Goal: Information Seeking & Learning: Find specific fact

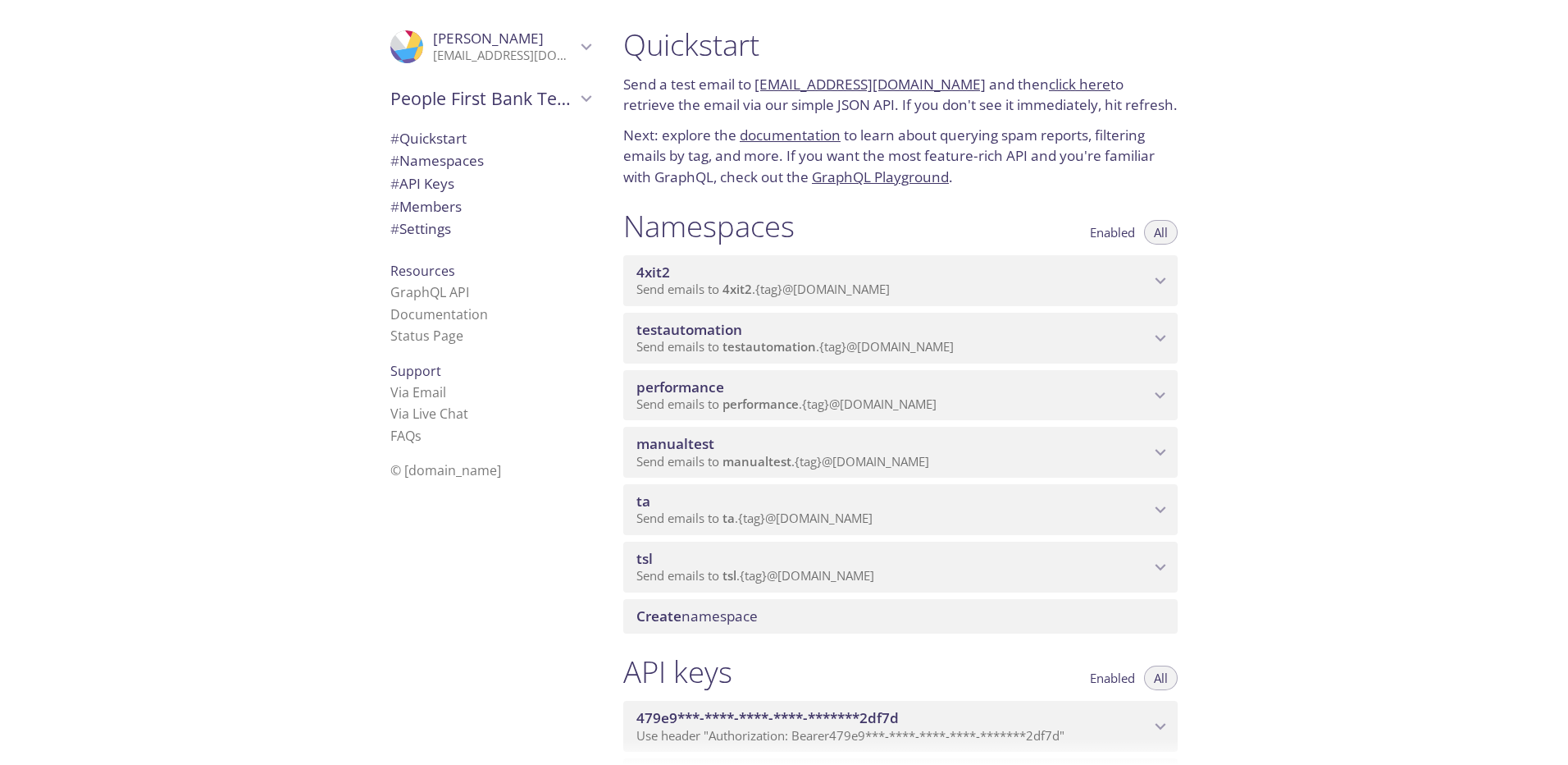
click at [789, 516] on span "Send emails to ta . {tag} @[DOMAIN_NAME]" at bounding box center [754, 518] width 236 height 16
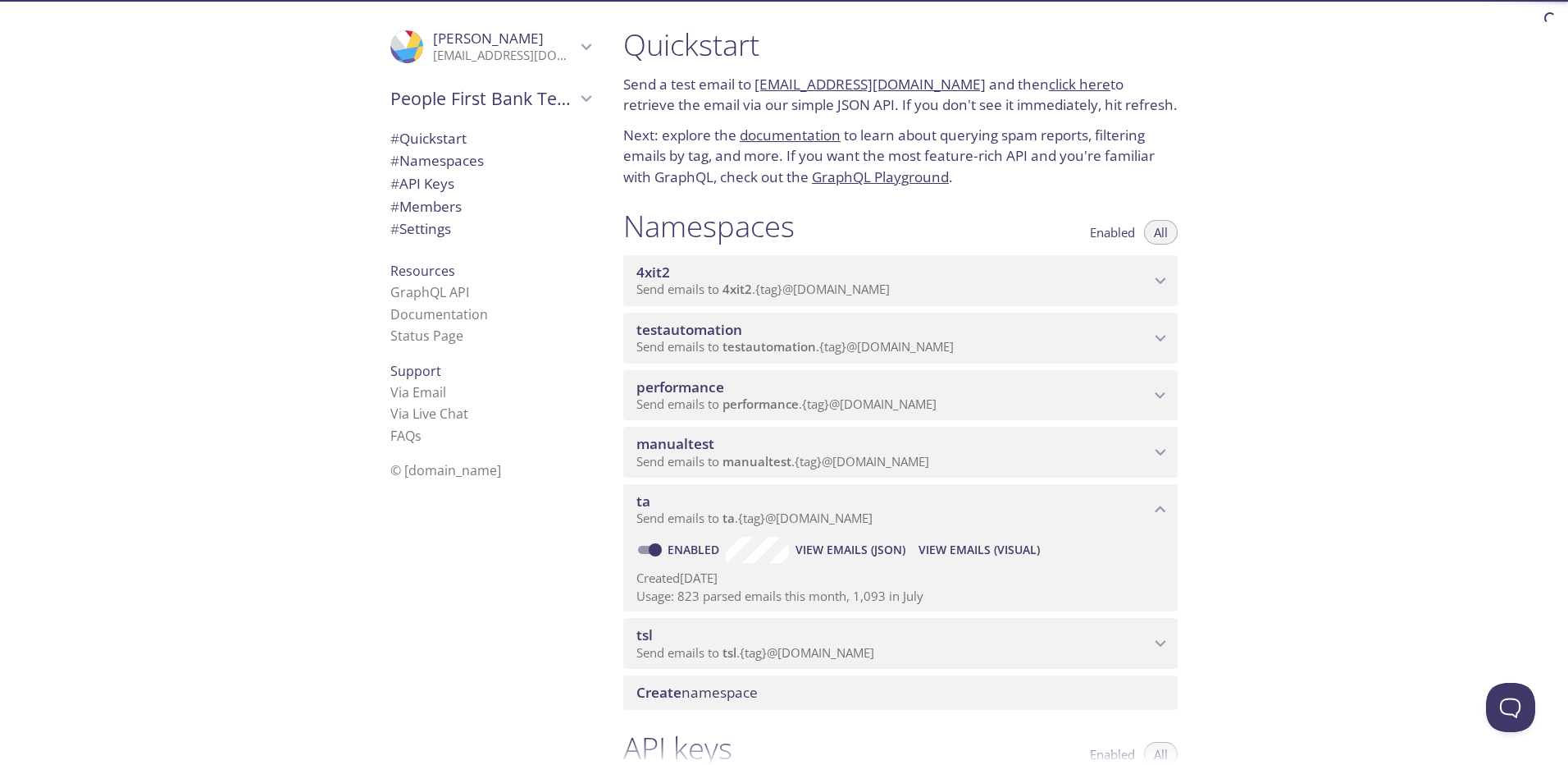
click at [864, 548] on span "View Emails (JSON)" at bounding box center [850, 550] width 110 height 20
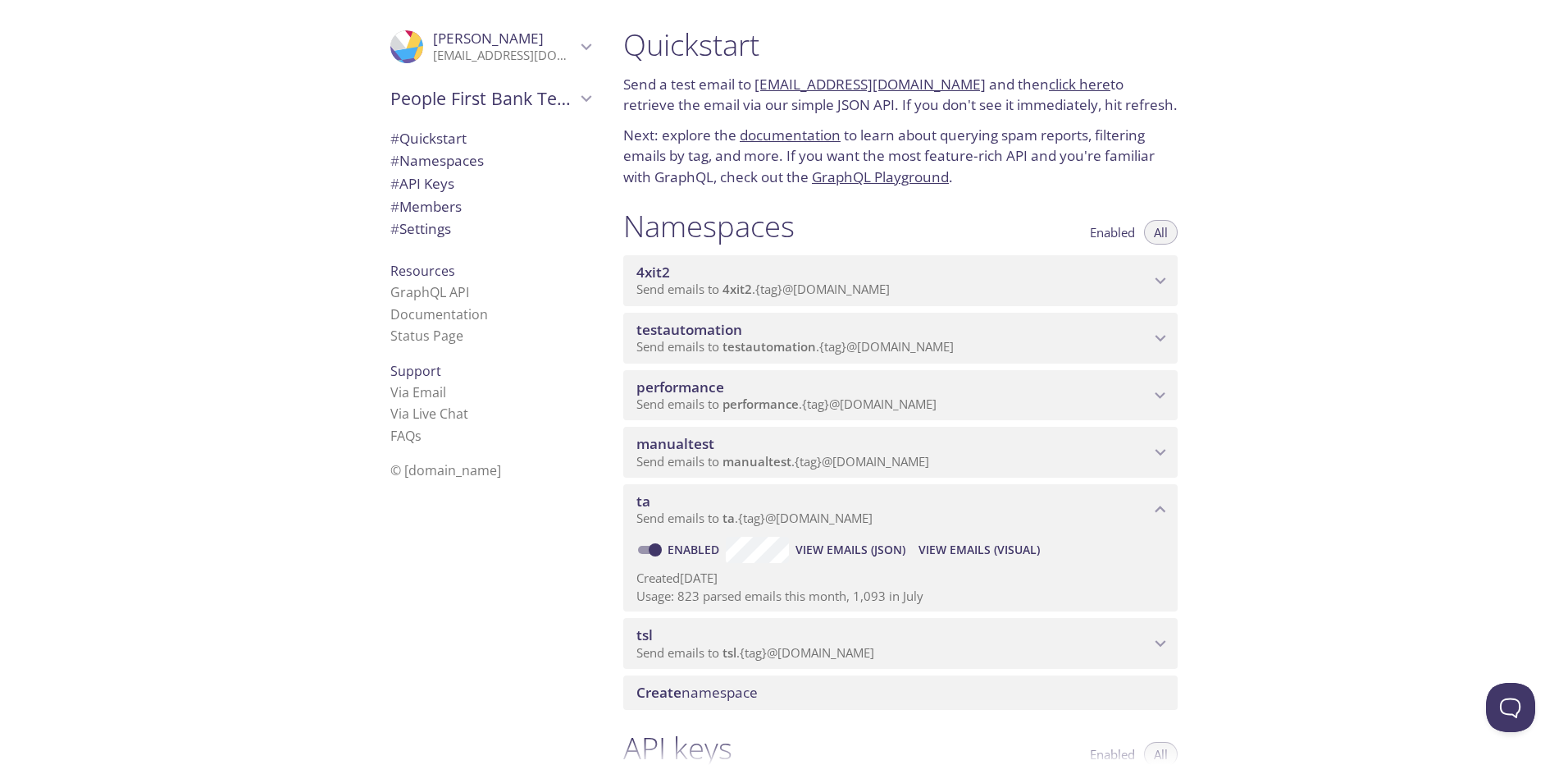
click at [1010, 545] on span "View Emails (Visual)" at bounding box center [979, 550] width 122 height 20
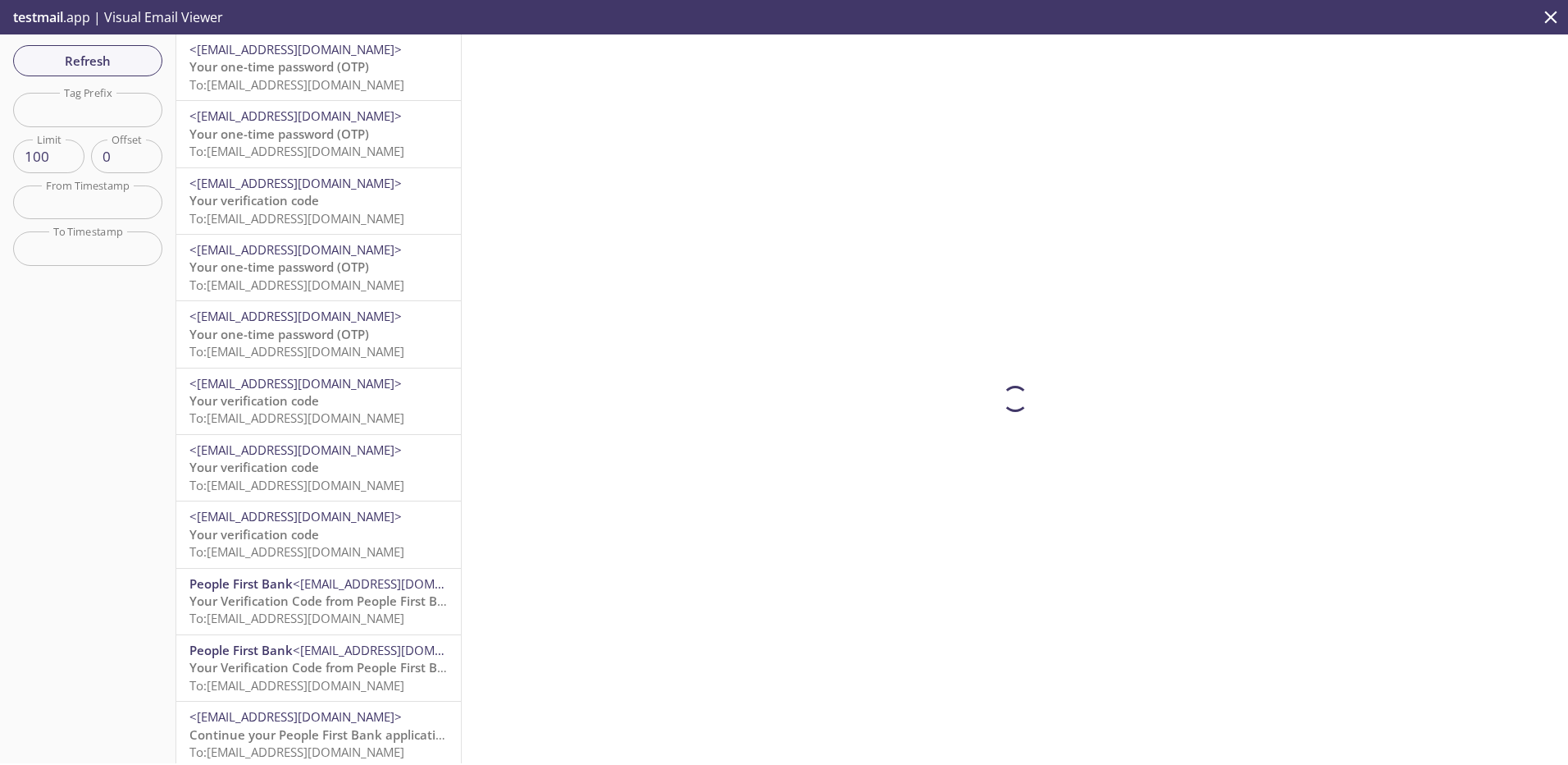
click at [277, 77] on span "To: [EMAIL_ADDRESS][DOMAIN_NAME]" at bounding box center [297, 85] width 215 height 16
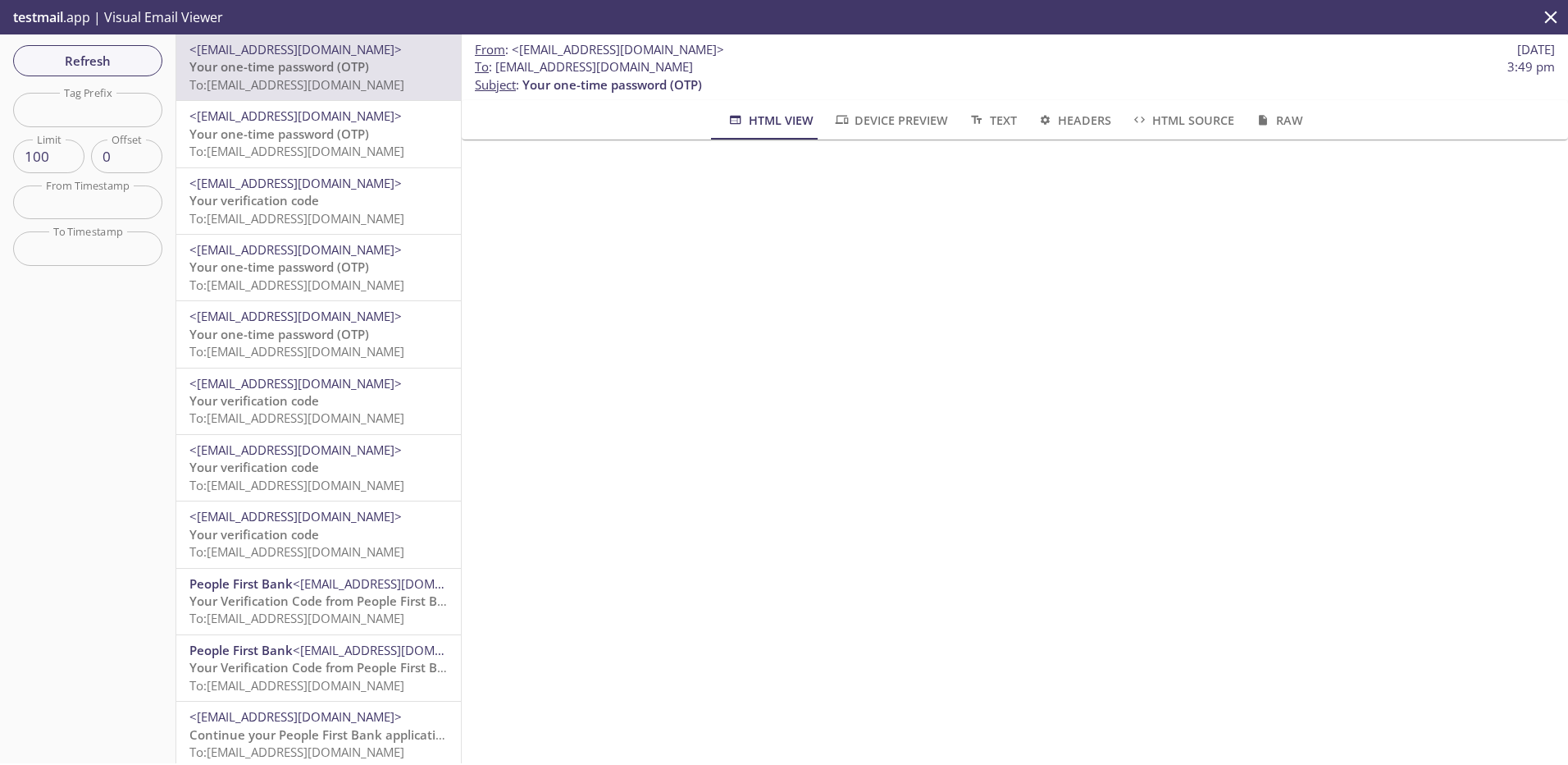
click at [333, 143] on span "To: [EMAIL_ADDRESS][DOMAIN_NAME]" at bounding box center [297, 151] width 215 height 16
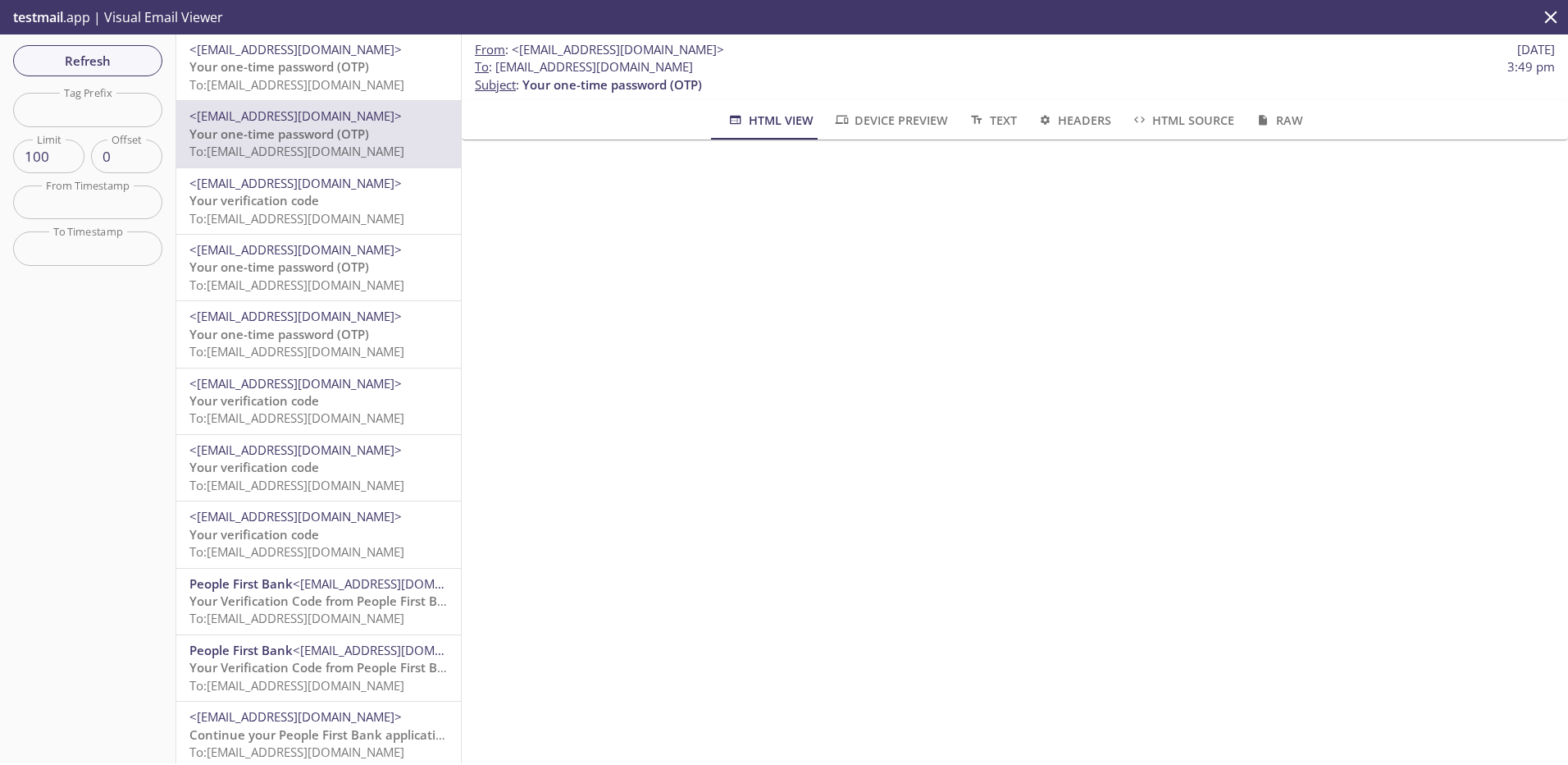
click at [332, 72] on span "Your one-time password (OTP)" at bounding box center [279, 66] width 179 height 16
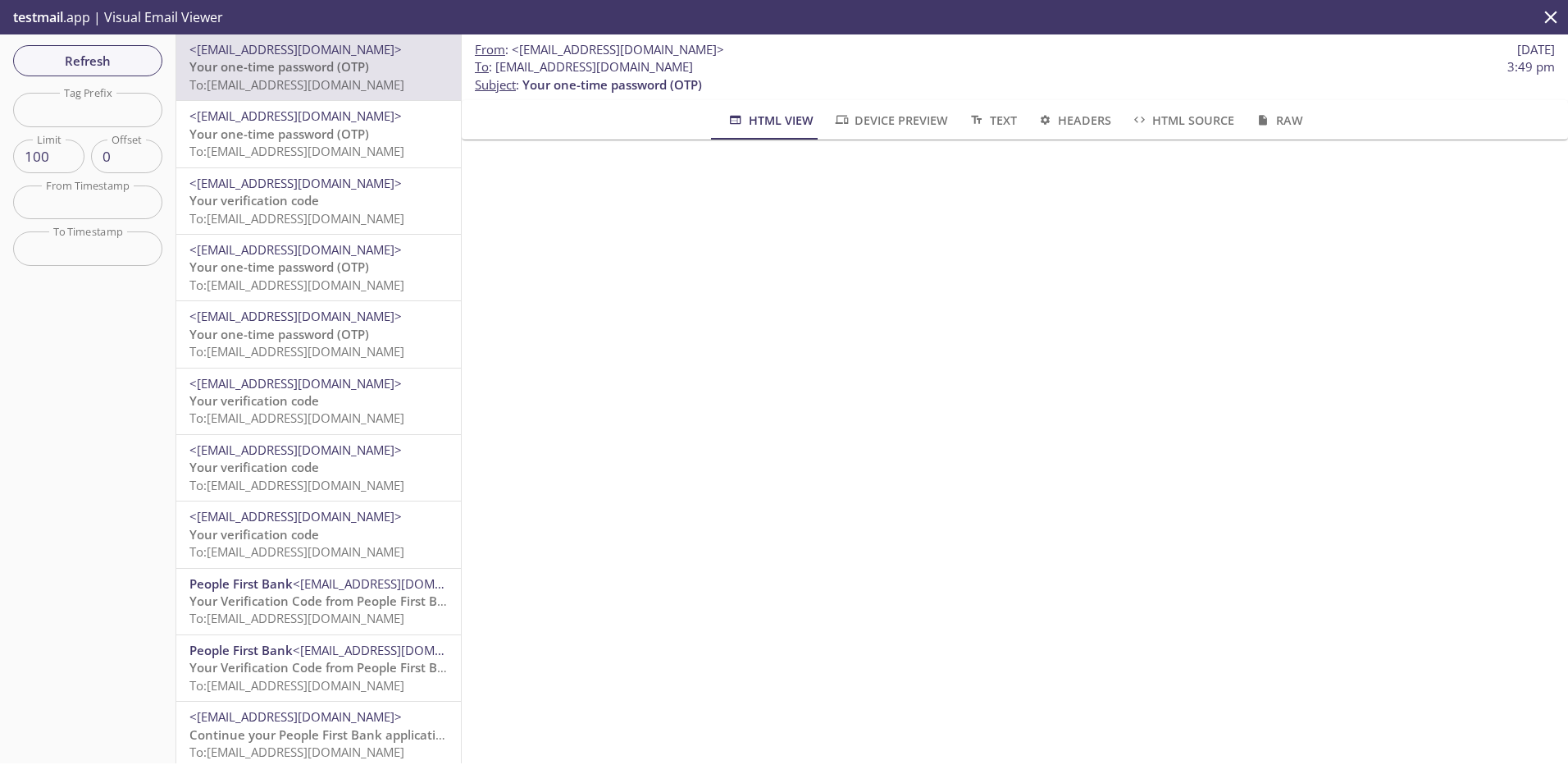
click at [337, 132] on span "Your one-time password (OTP)" at bounding box center [279, 134] width 179 height 16
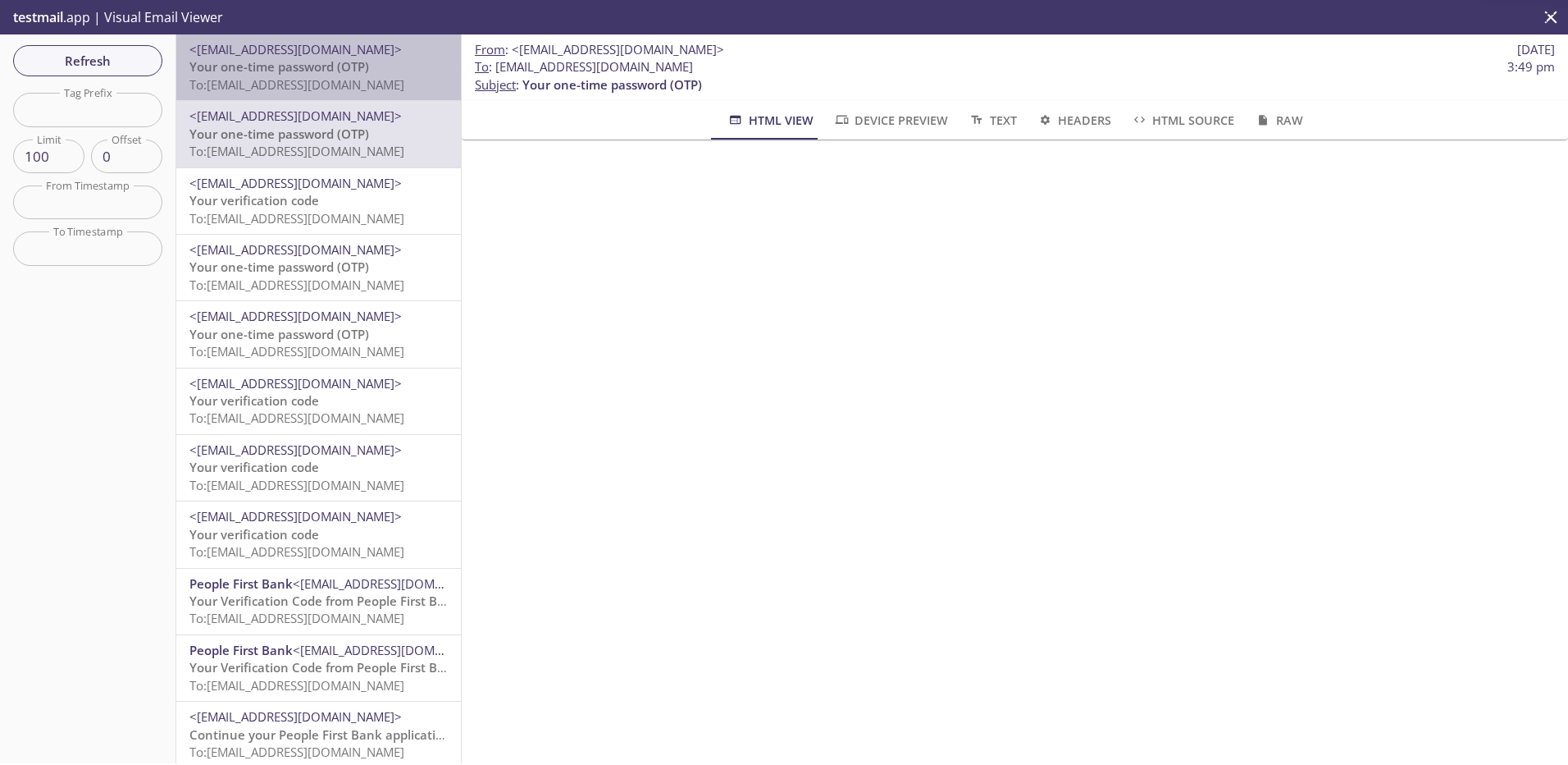
click at [349, 79] on span "To: [EMAIL_ADDRESS][DOMAIN_NAME]" at bounding box center [297, 85] width 215 height 16
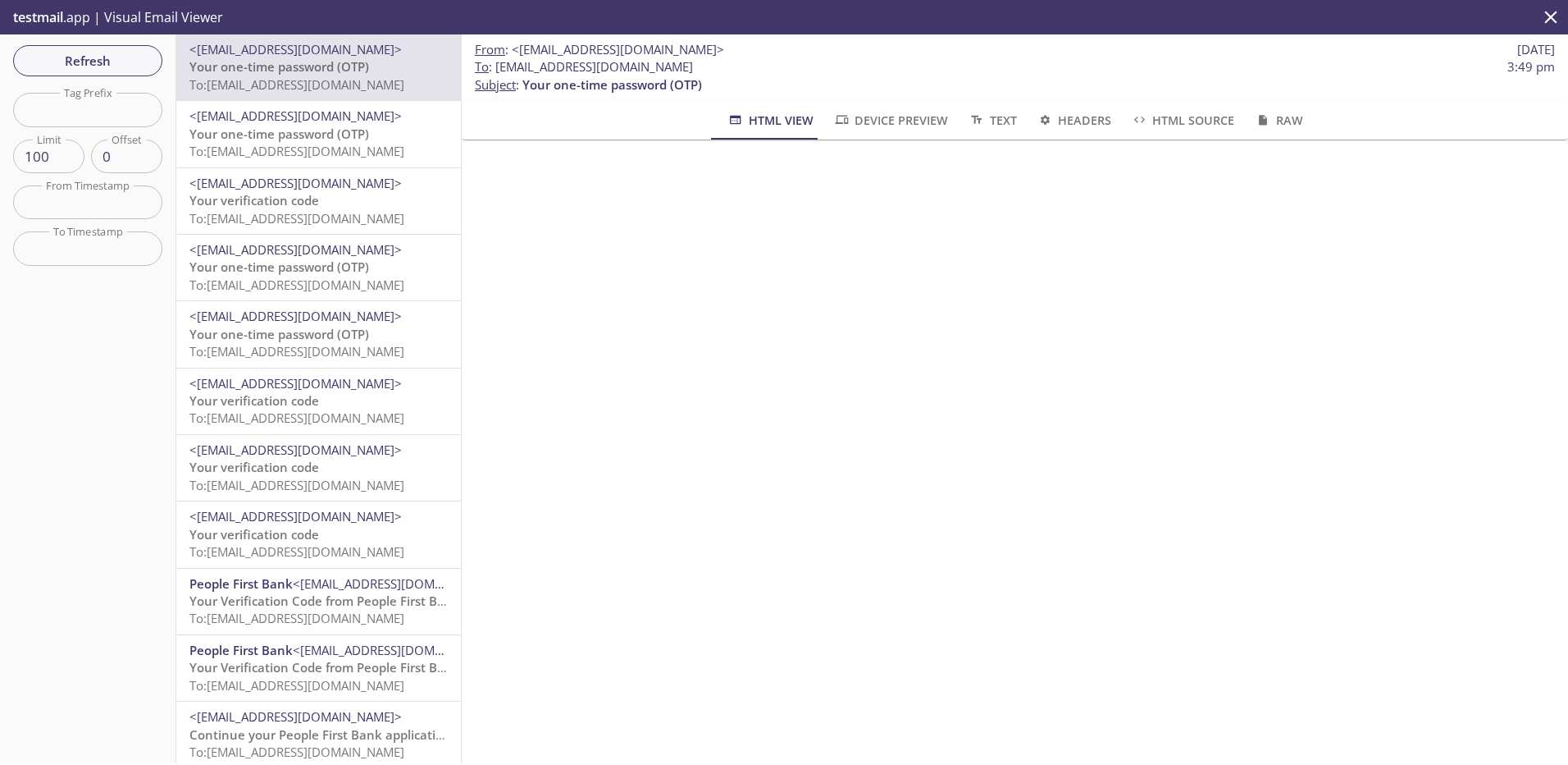
click at [354, 141] on span "Your one-time password (OTP)" at bounding box center [279, 134] width 179 height 16
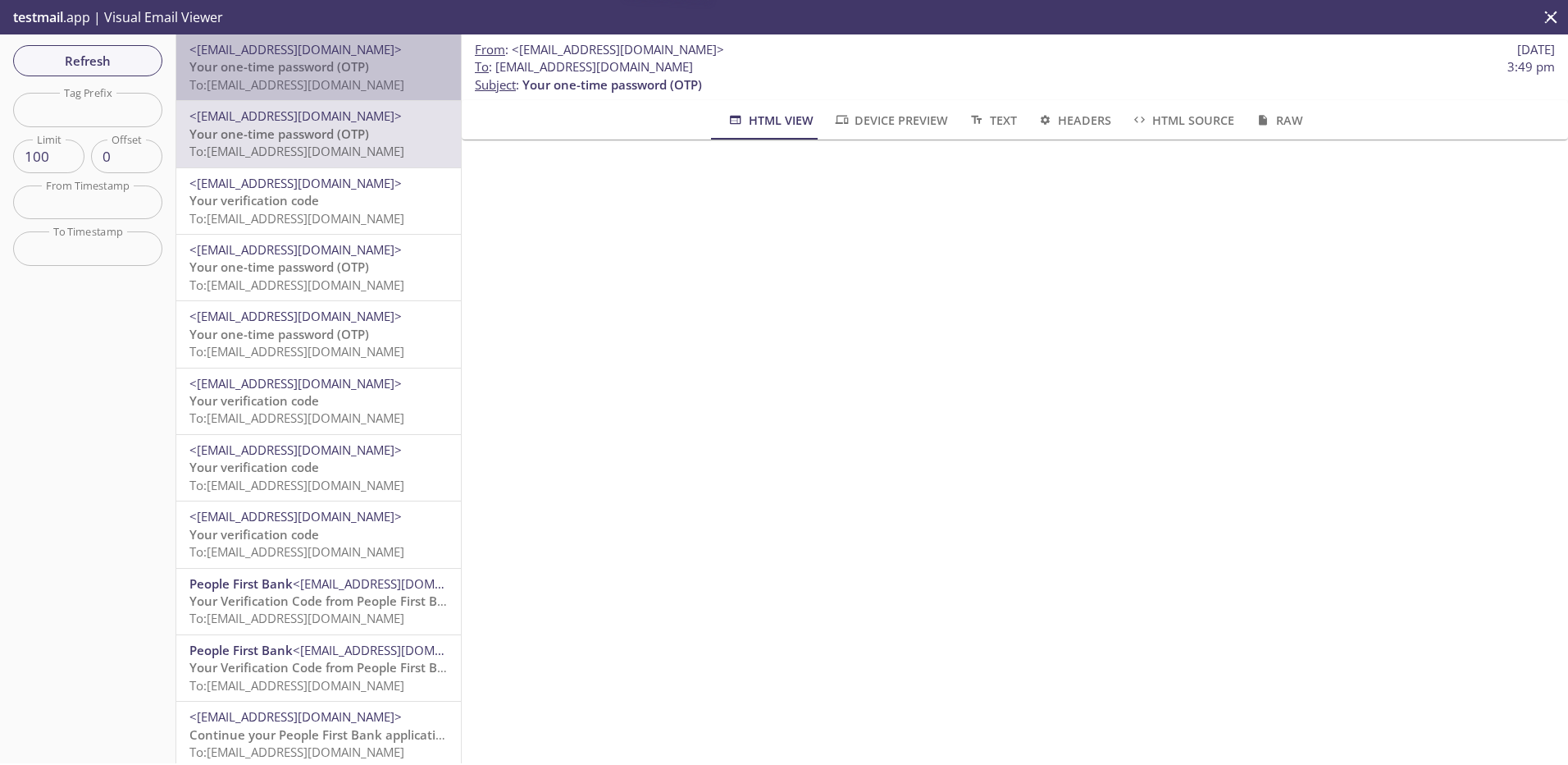
click at [352, 77] on span "To: [EMAIL_ADDRESS][DOMAIN_NAME]" at bounding box center [297, 85] width 215 height 16
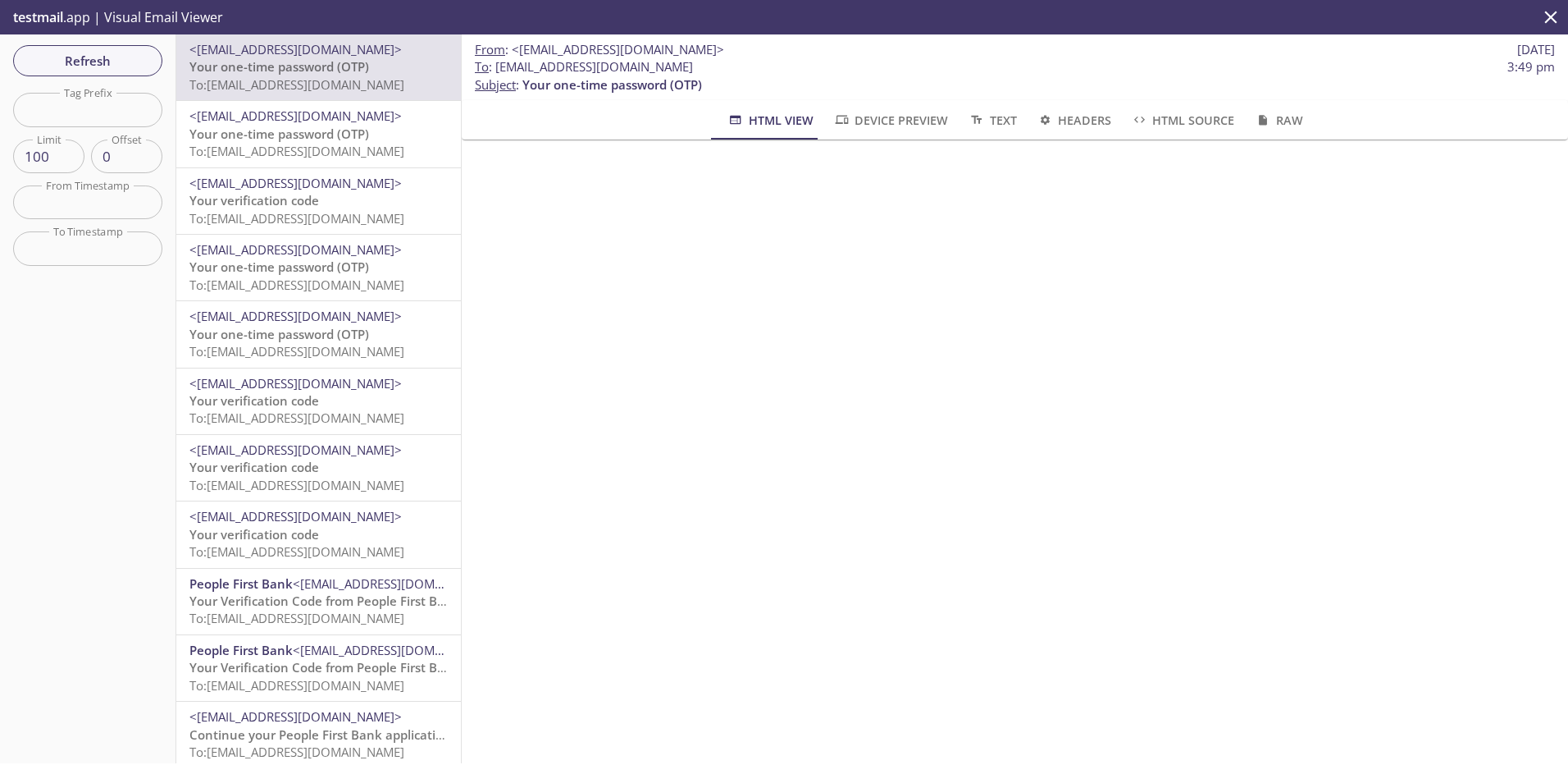
click at [312, 159] on span "To: [EMAIL_ADDRESS][DOMAIN_NAME]" at bounding box center [297, 151] width 215 height 16
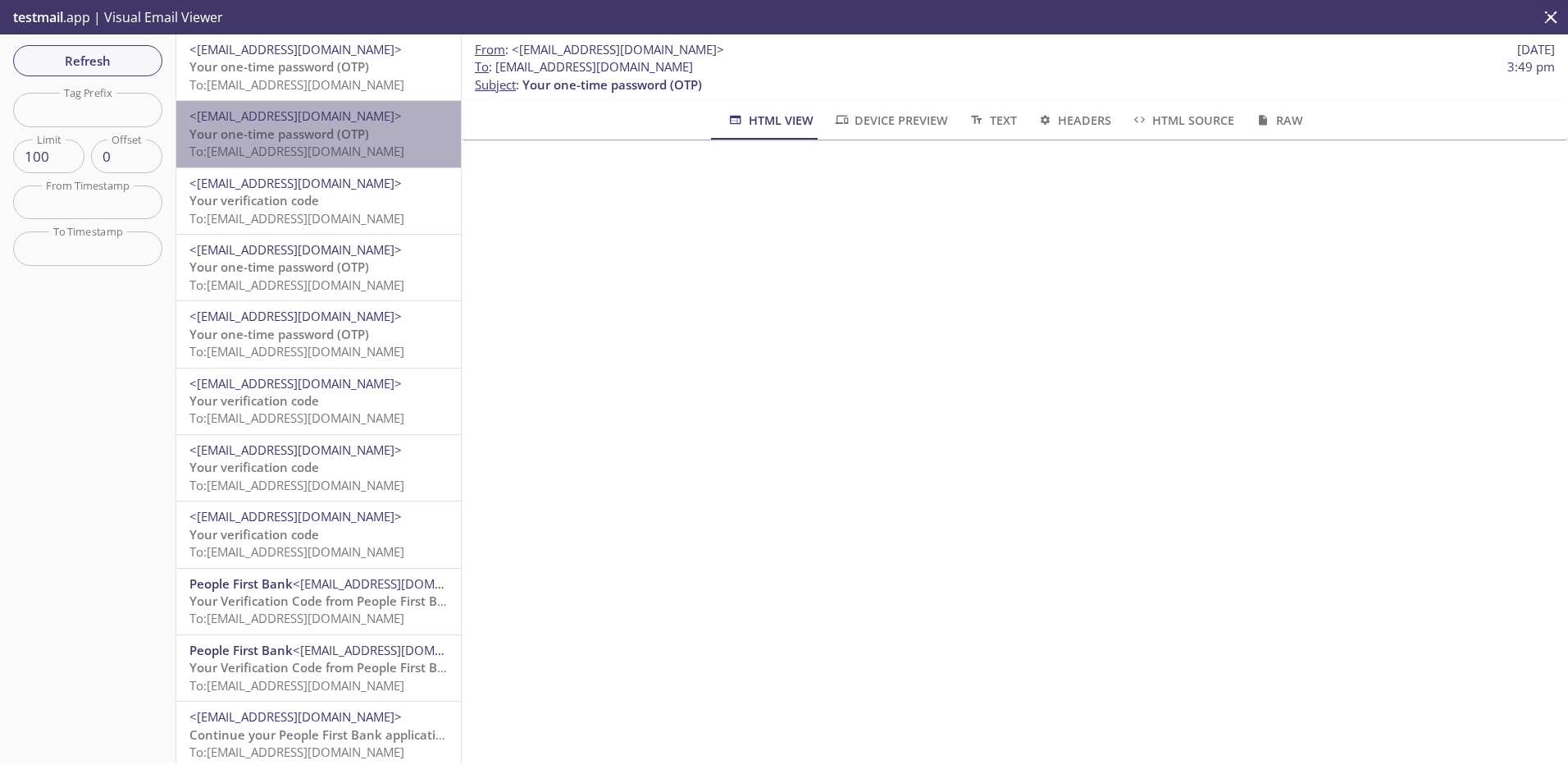
click at [370, 130] on p "Your one-time password (OTP) To: [EMAIL_ADDRESS][DOMAIN_NAME]" at bounding box center [318, 143] width 258 height 35
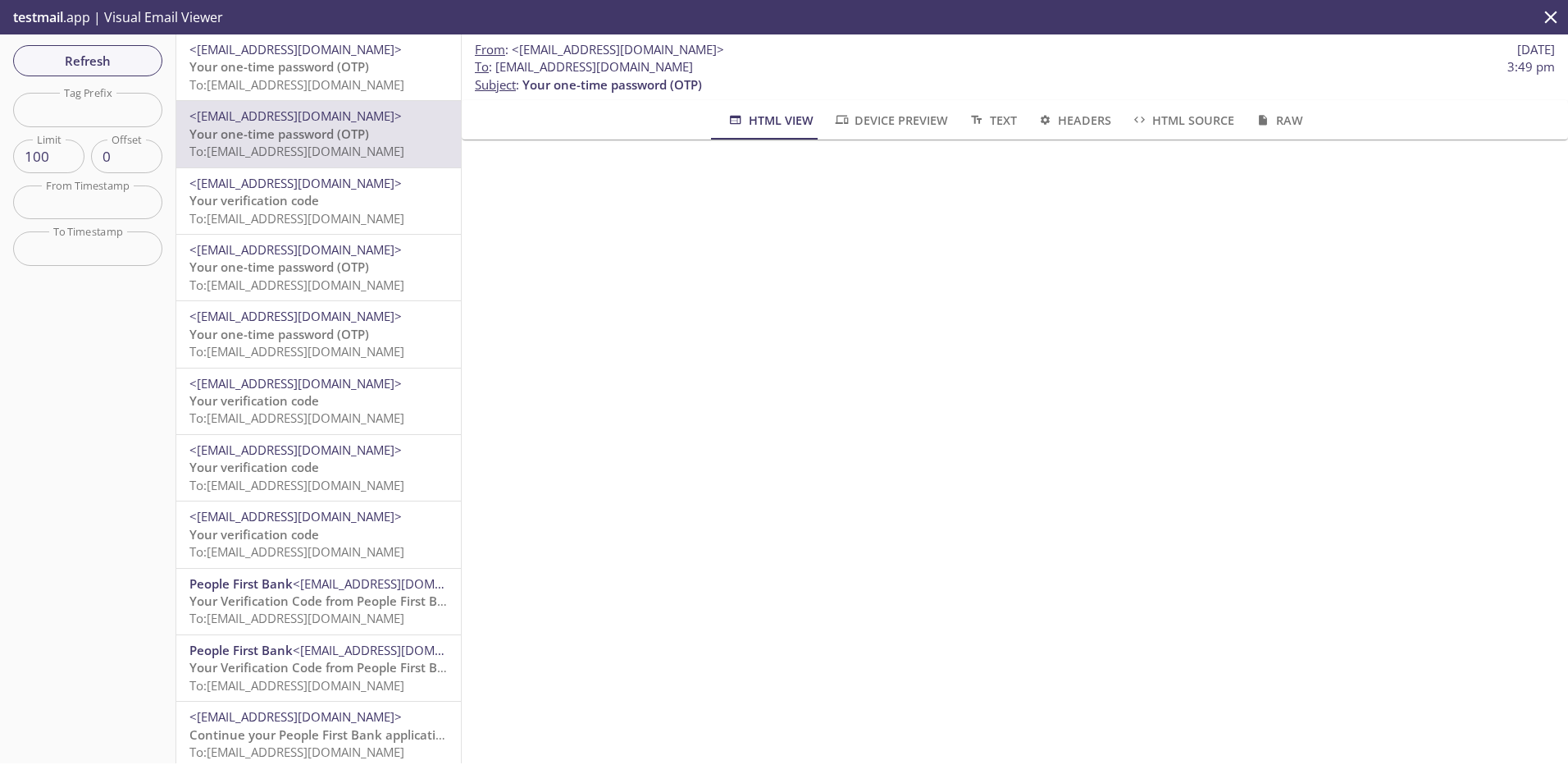
click at [368, 77] on span "To: [EMAIL_ADDRESS][DOMAIN_NAME]" at bounding box center [297, 85] width 215 height 16
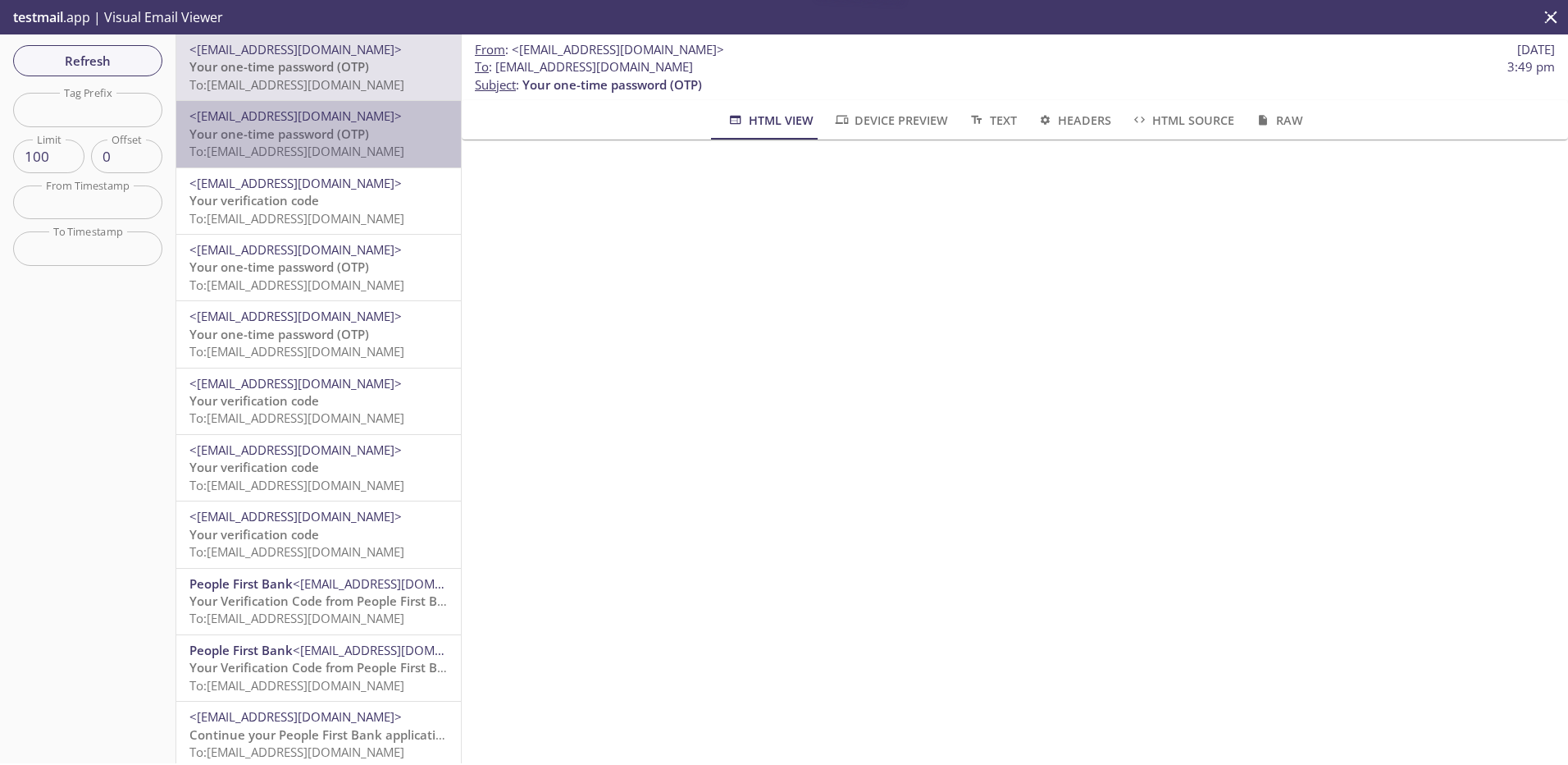
click at [356, 126] on span "Your one-time password (OTP)" at bounding box center [279, 134] width 179 height 16
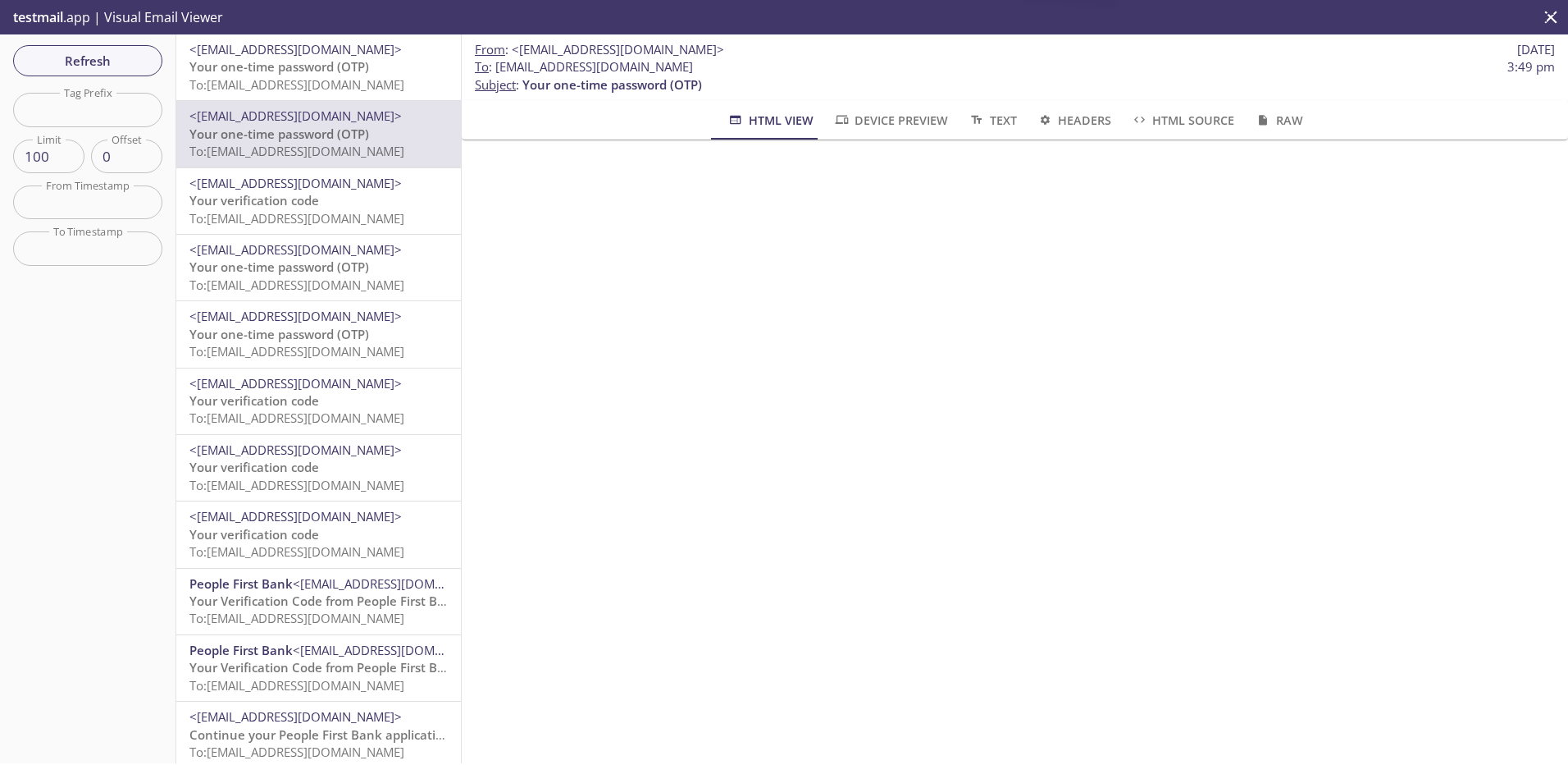
click at [343, 196] on p "Your verification code To: [EMAIL_ADDRESS][DOMAIN_NAME]" at bounding box center [318, 208] width 258 height 35
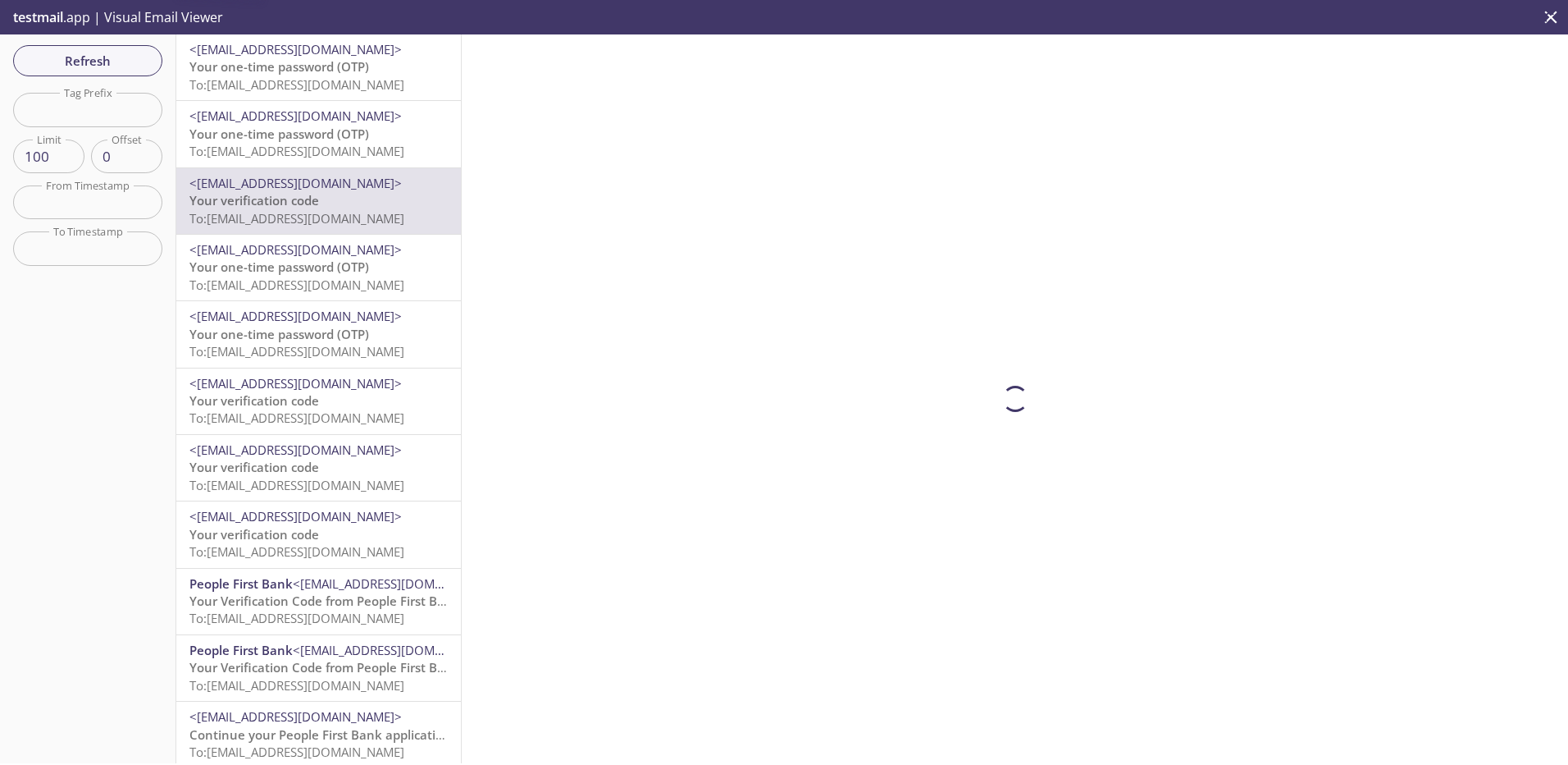
click at [338, 143] on span "To: [EMAIL_ADDRESS][DOMAIN_NAME]" at bounding box center [297, 151] width 215 height 16
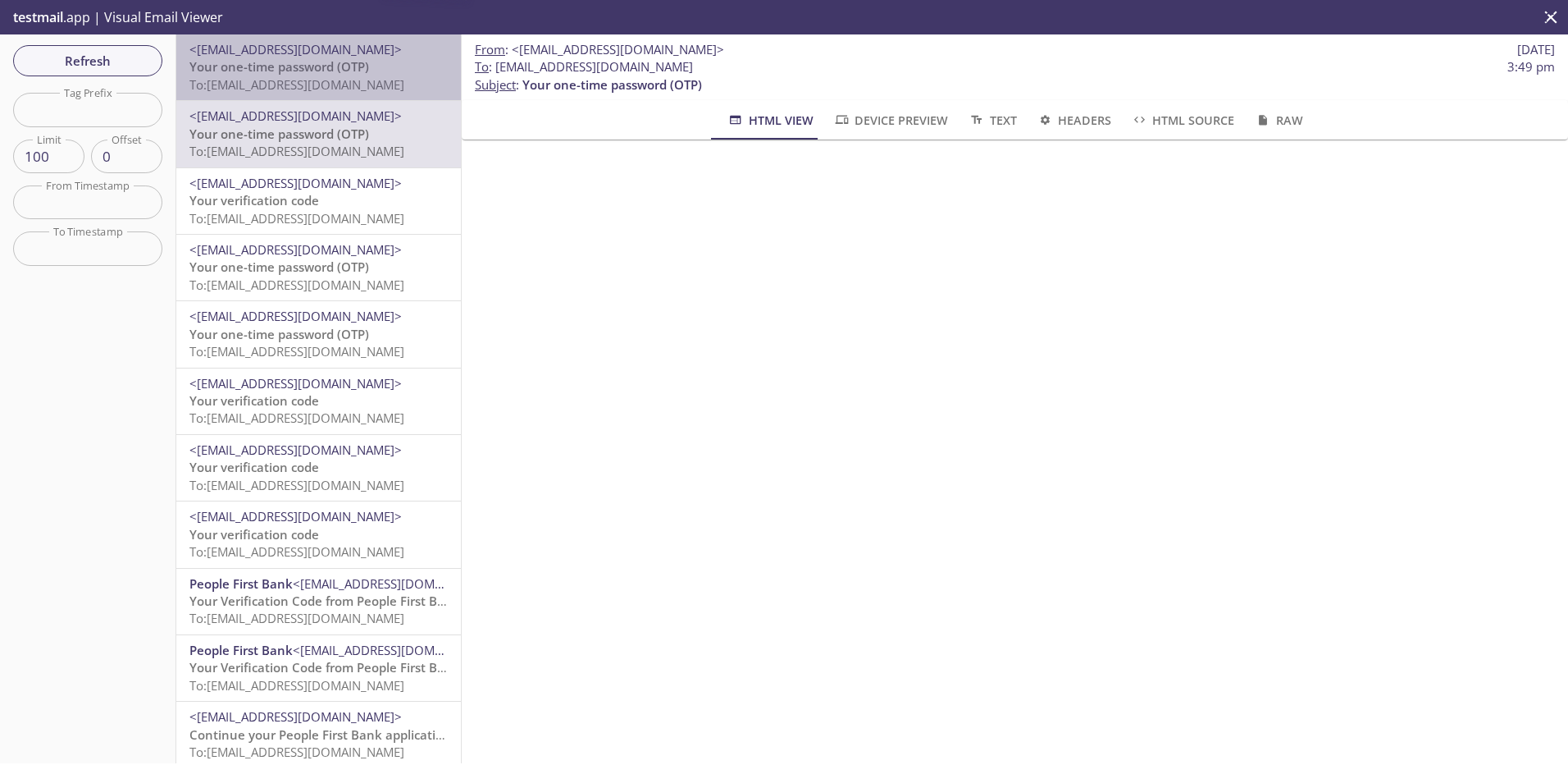
click at [348, 89] on span "To: [EMAIL_ADDRESS][DOMAIN_NAME]" at bounding box center [297, 85] width 215 height 16
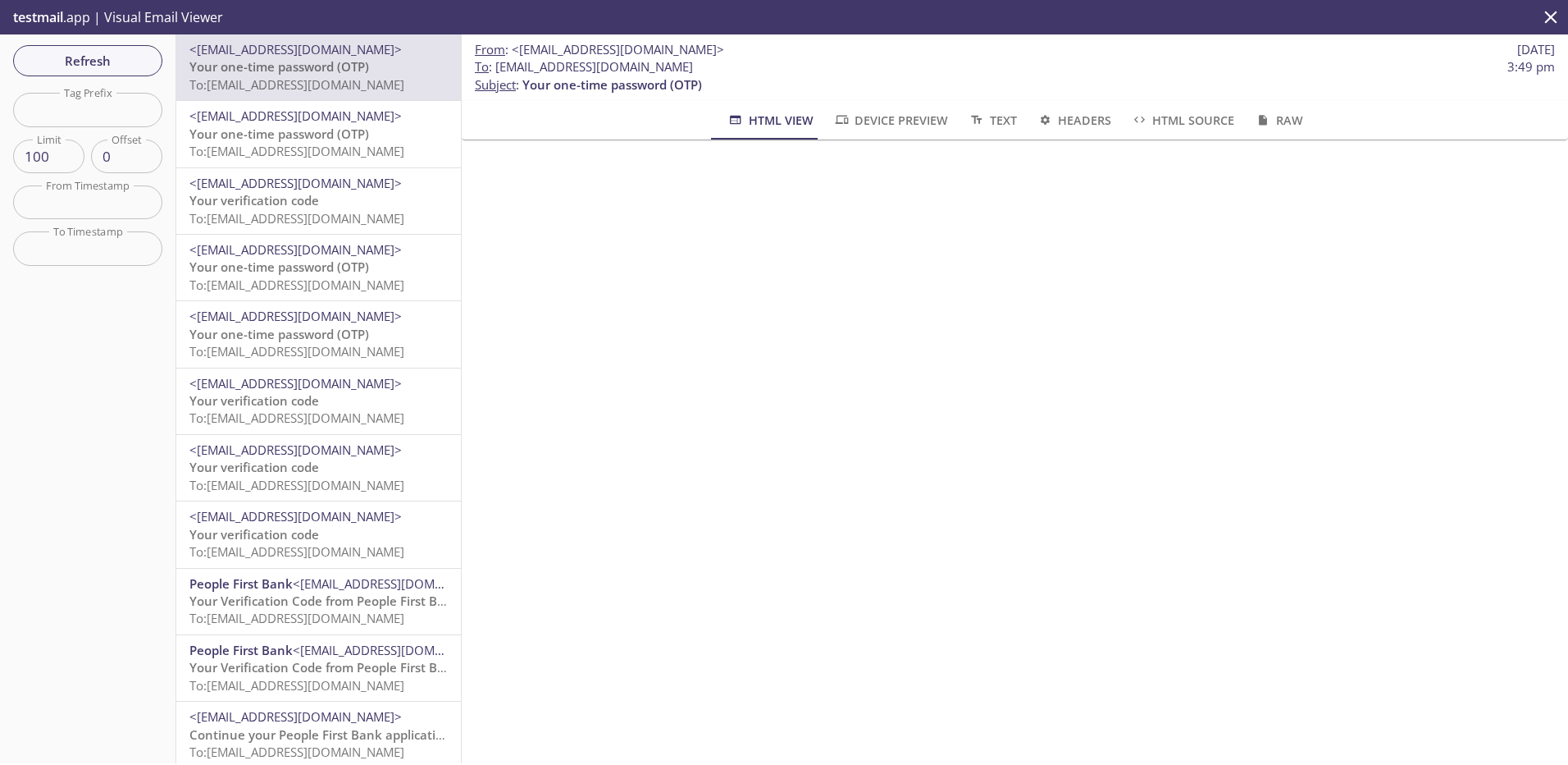
click at [334, 153] on span "To: [EMAIL_ADDRESS][DOMAIN_NAME]" at bounding box center [297, 151] width 215 height 16
